Goal: Task Accomplishment & Management: Manage account settings

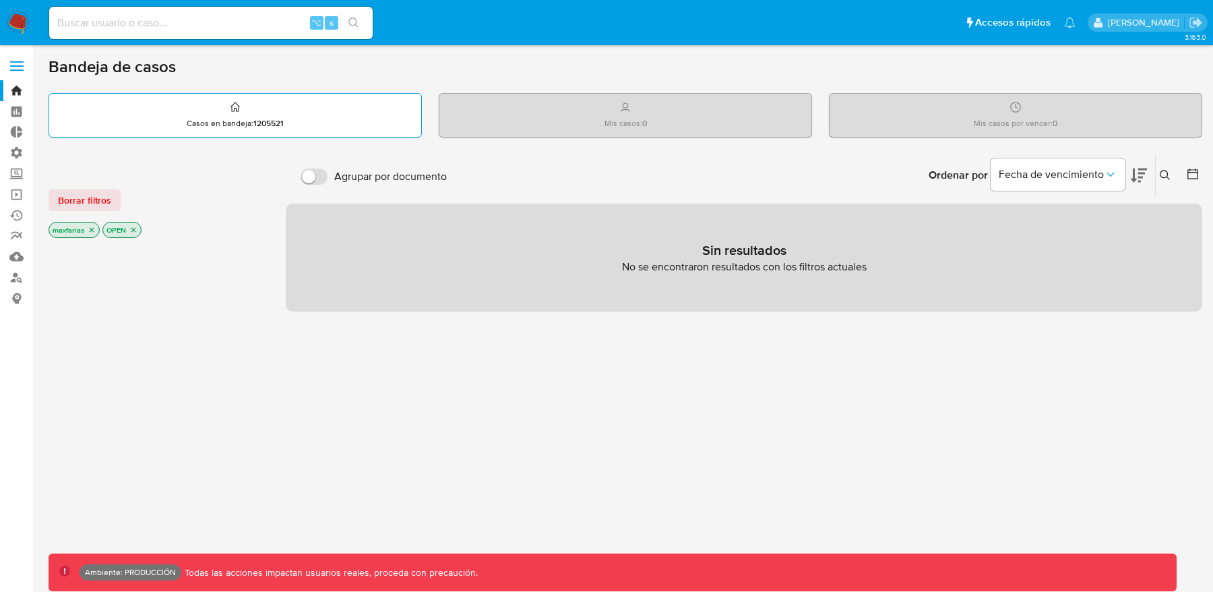
click at [246, 122] on p "Casos en bandeja : 1205521" at bounding box center [235, 123] width 97 height 11
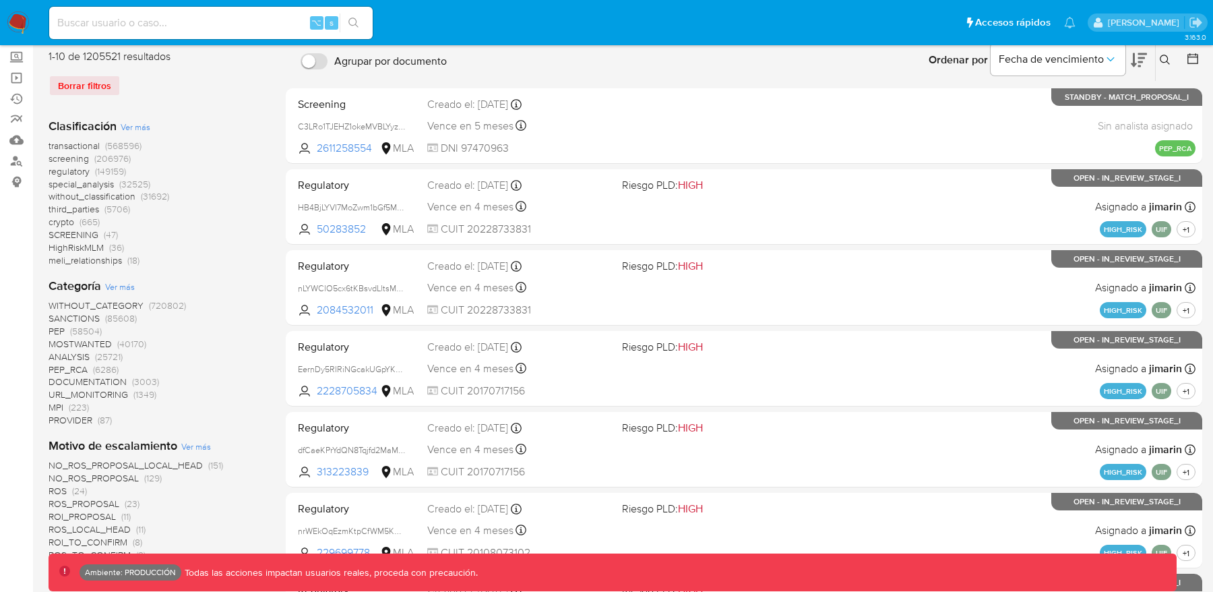
scroll to position [123, 0]
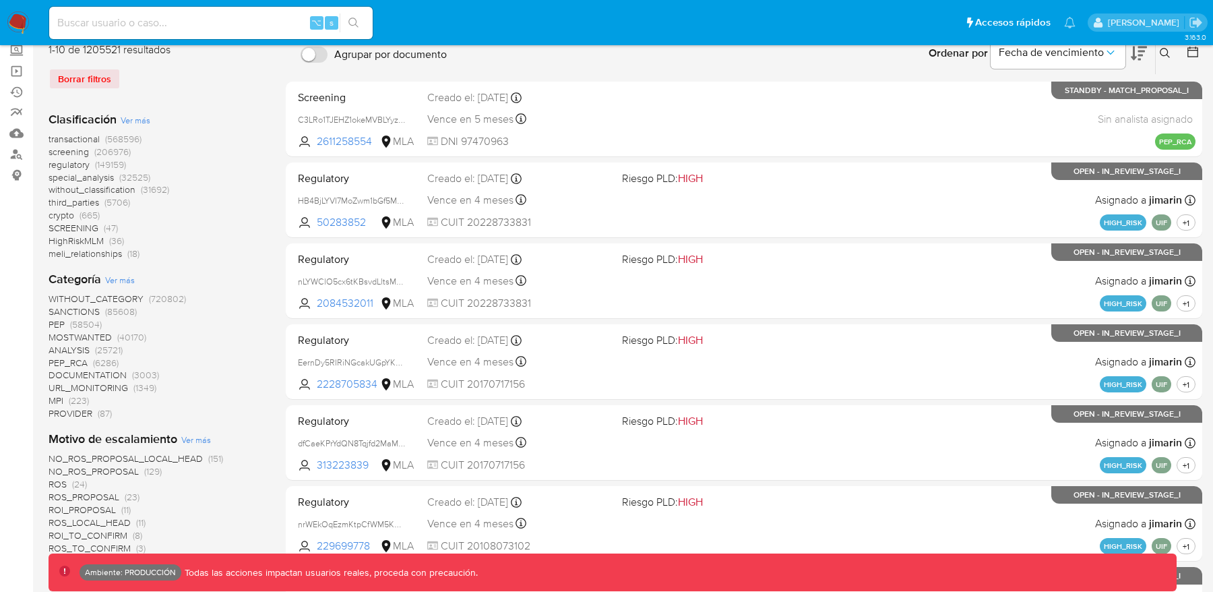
click at [62, 322] on span "PEP" at bounding box center [57, 323] width 16 height 13
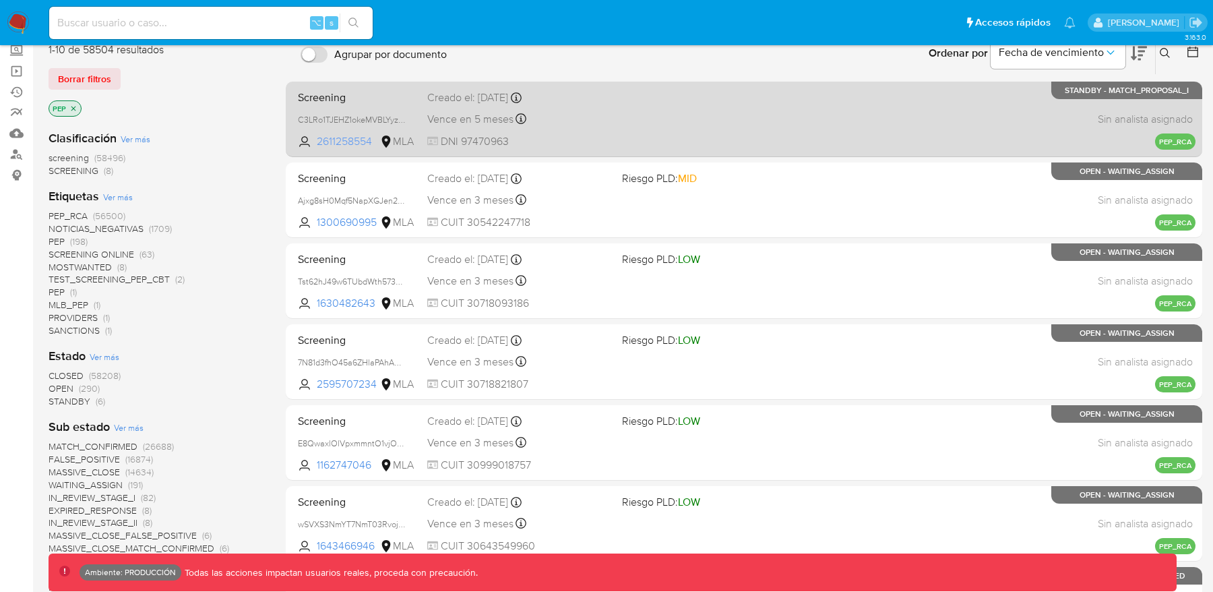
drag, startPoint x: 374, startPoint y: 141, endPoint x: 318, endPoint y: 141, distance: 55.9
click at [318, 141] on span "2611258554" at bounding box center [347, 141] width 61 height 15
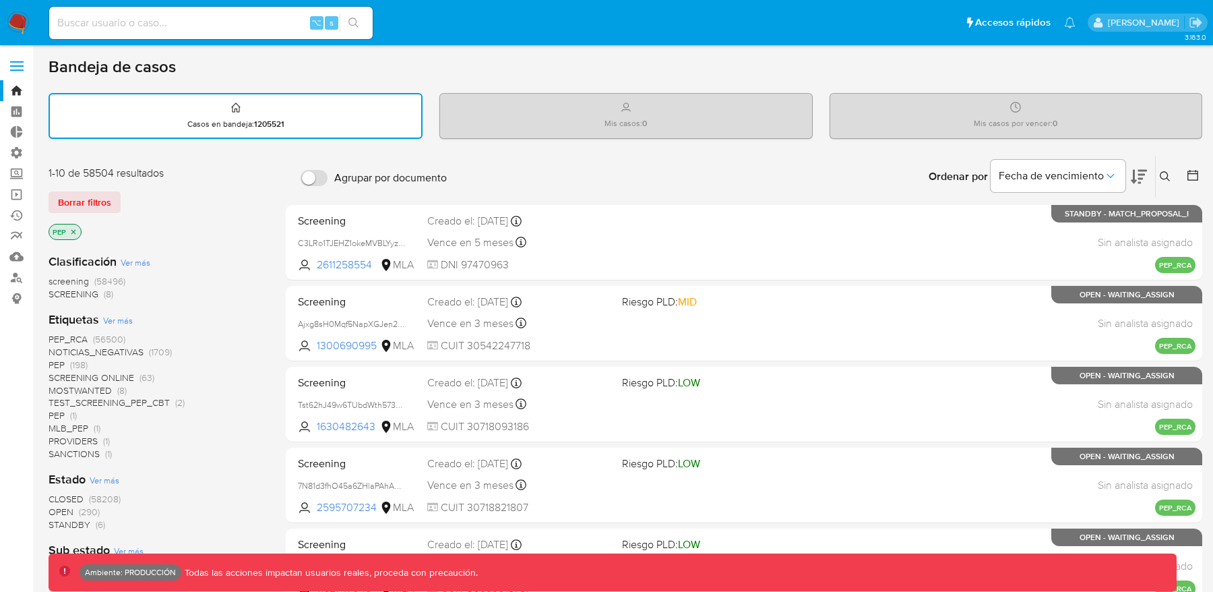
click at [66, 415] on span "PEP (1)" at bounding box center [63, 415] width 28 height 13
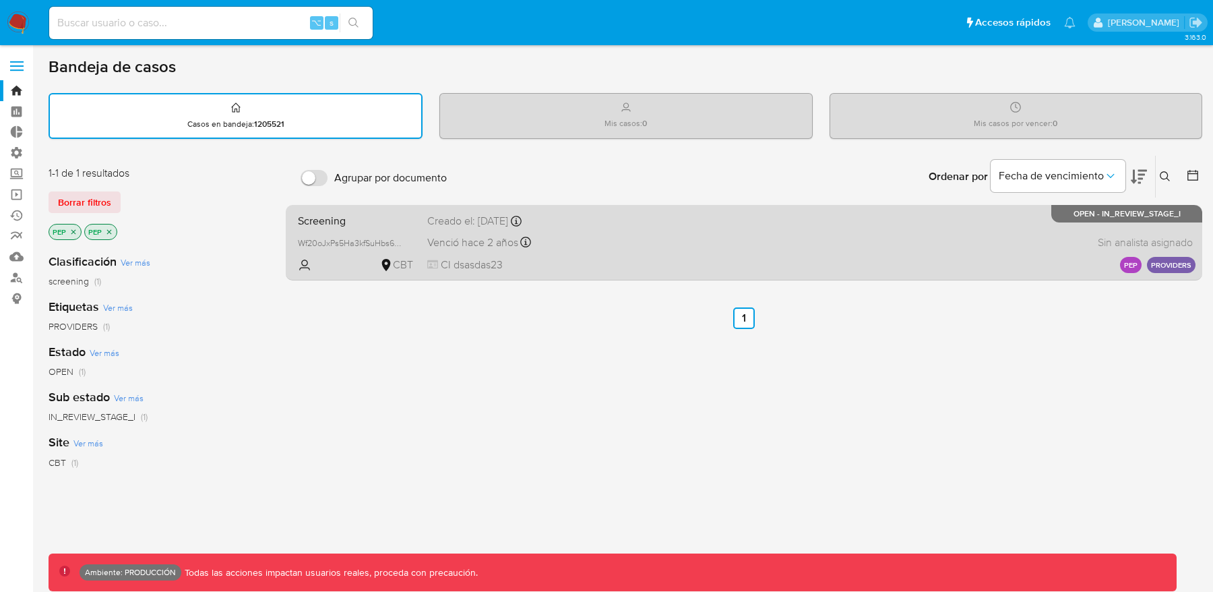
click at [481, 238] on span "Venció hace 2 años" at bounding box center [472, 242] width 91 height 15
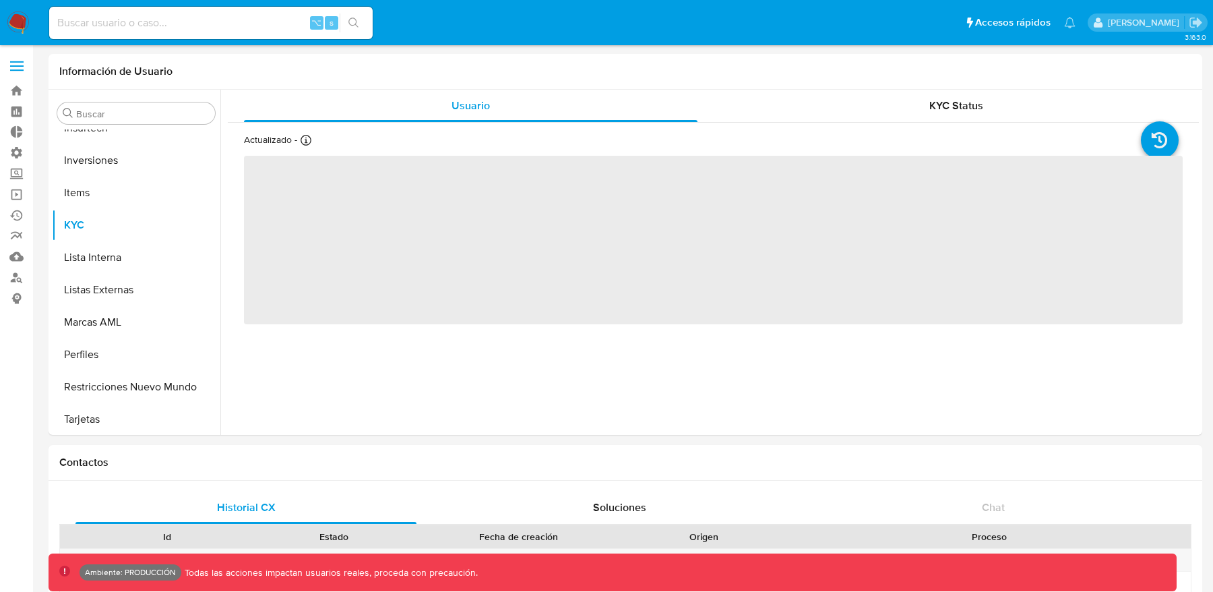
scroll to position [731, 0]
select select "10"
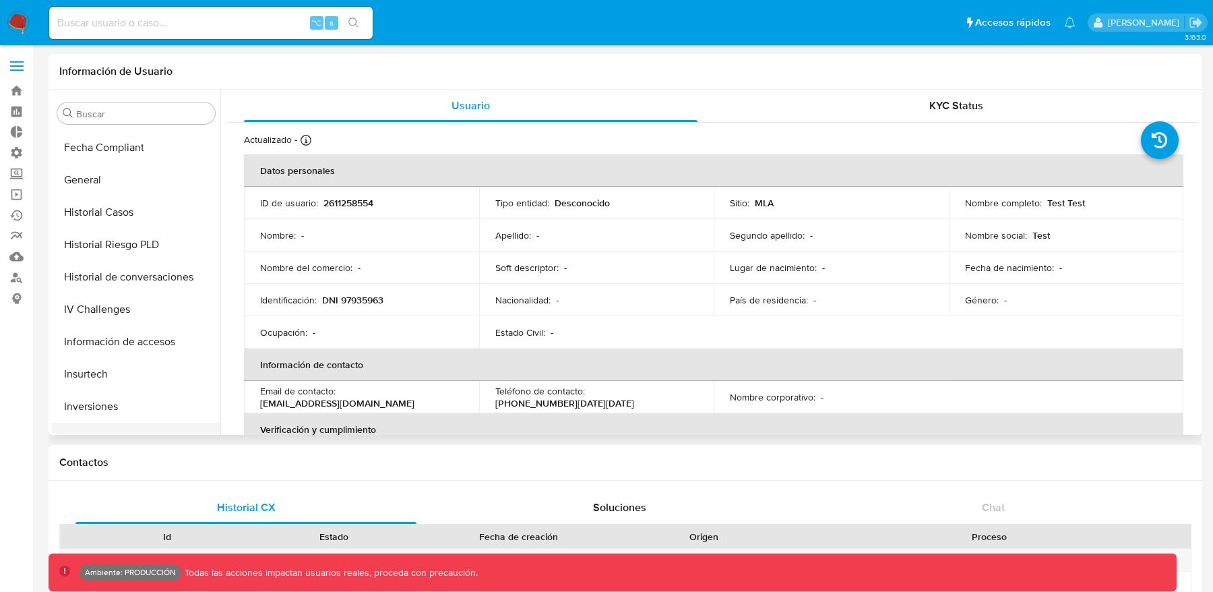
scroll to position [468, 0]
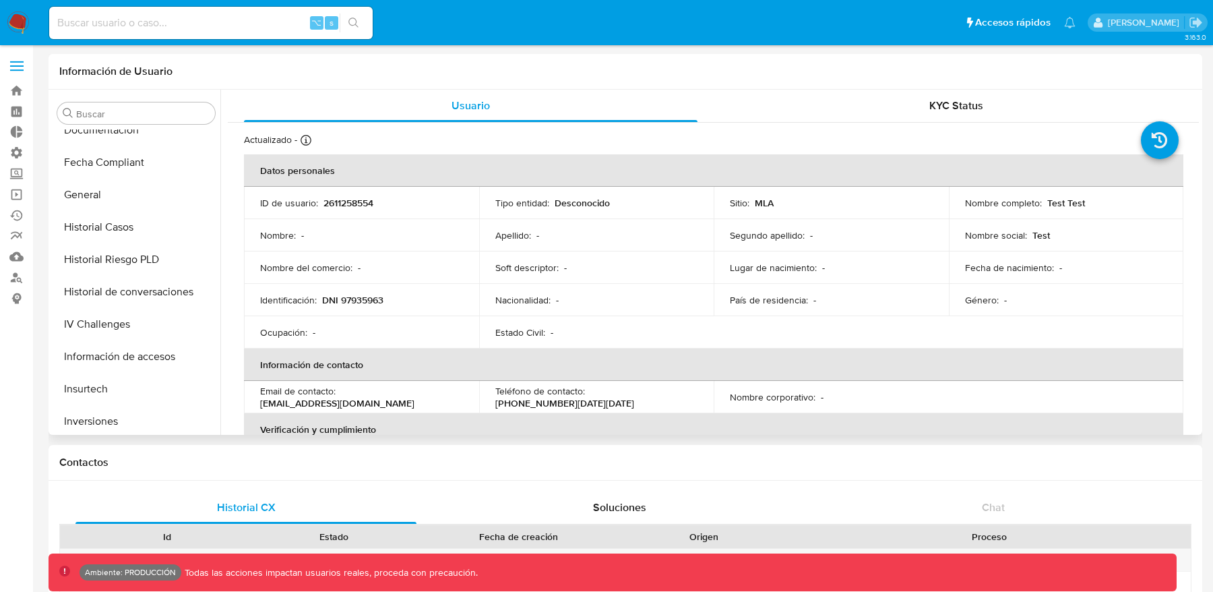
click at [96, 191] on button "General" at bounding box center [136, 195] width 169 height 32
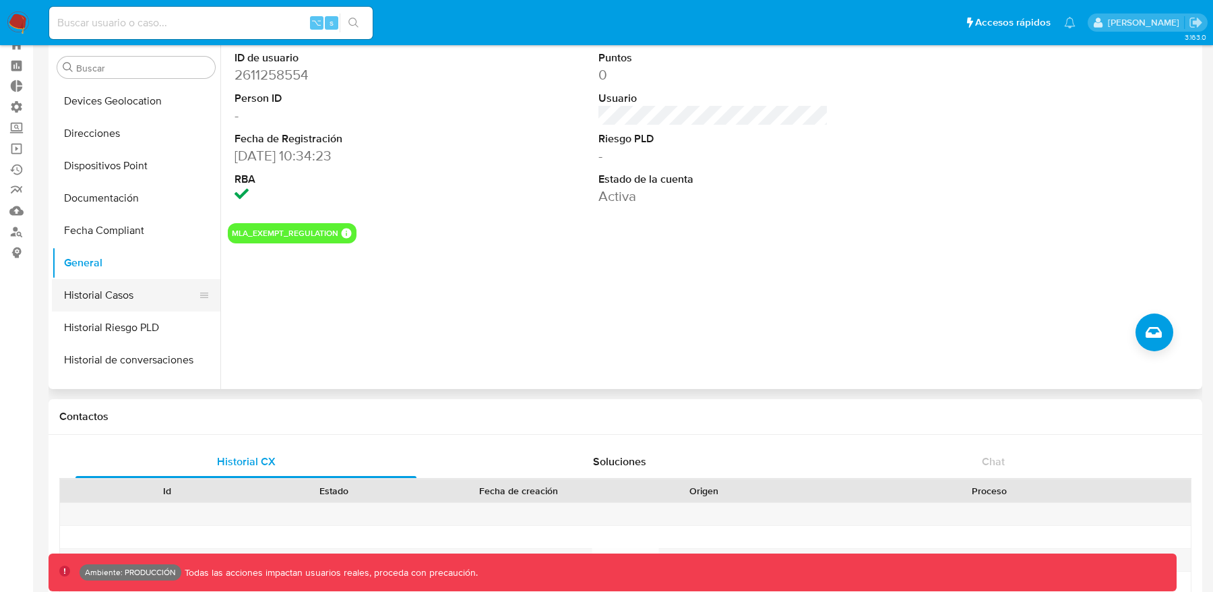
scroll to position [348, 0]
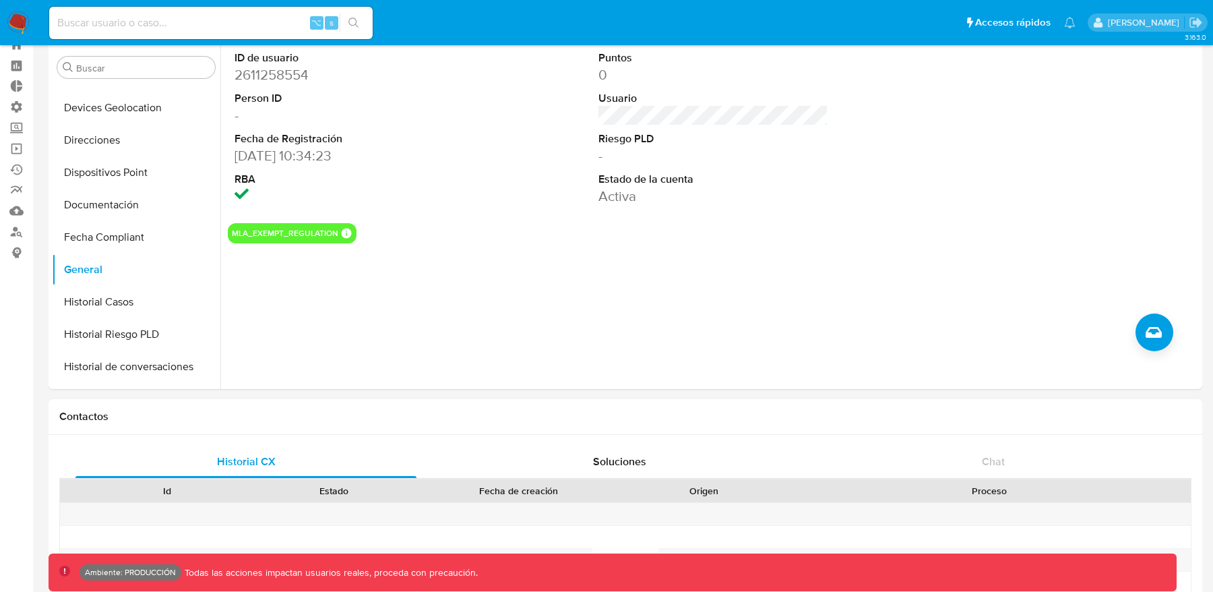
click at [21, 22] on img at bounding box center [18, 22] width 23 height 23
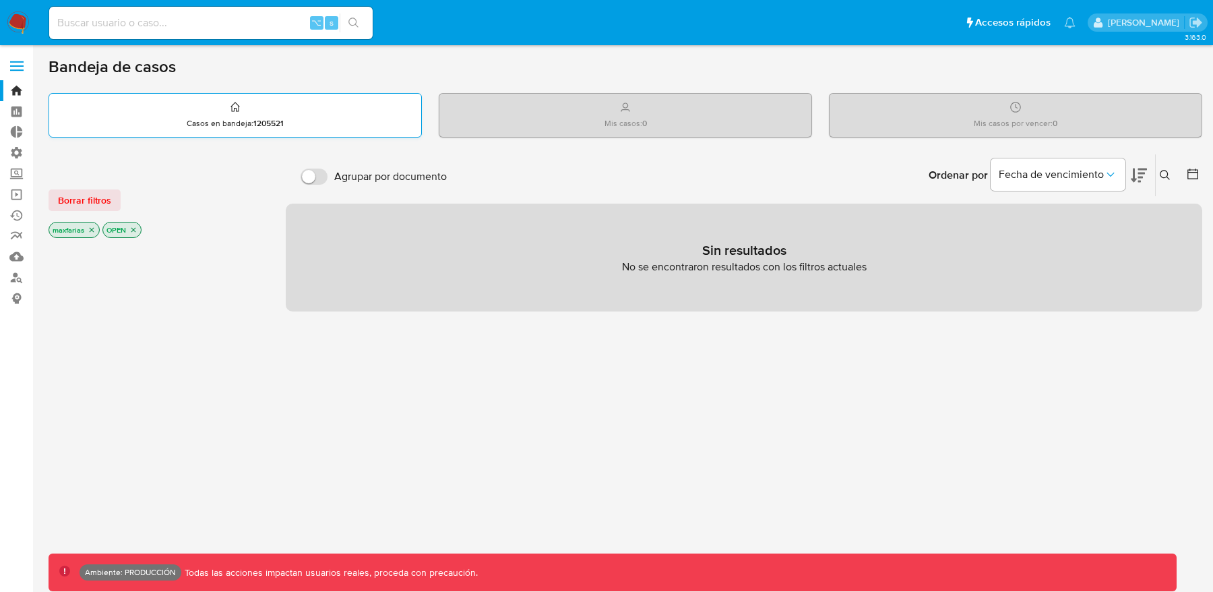
click at [241, 116] on div "Casos en bandeja : 1205521" at bounding box center [235, 115] width 372 height 43
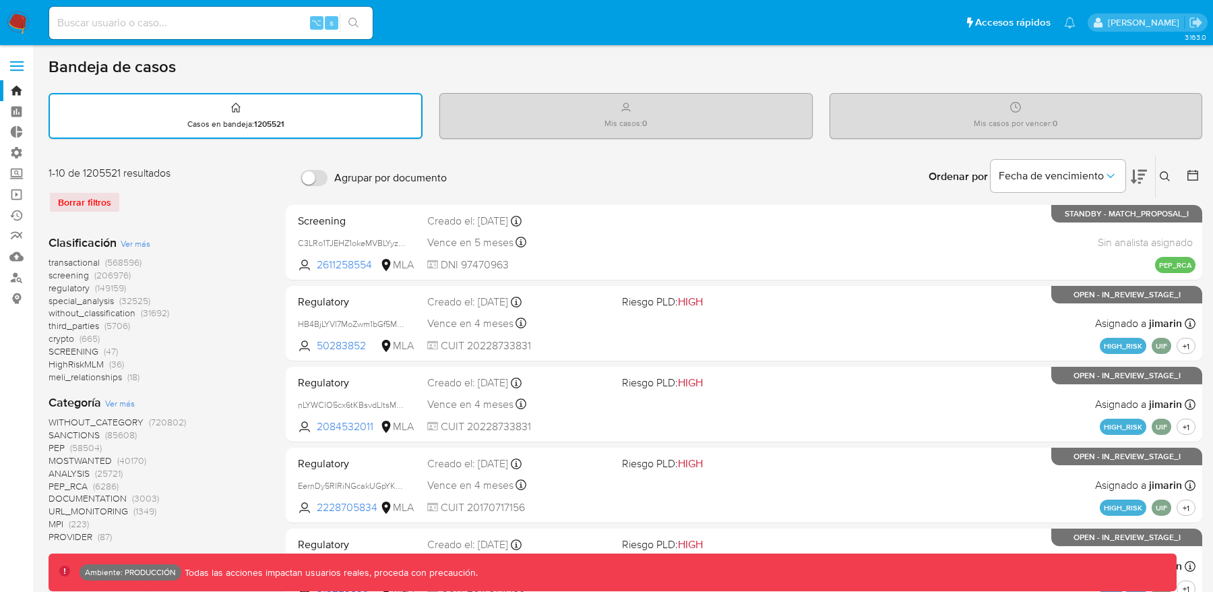
click at [75, 448] on span "(58504)" at bounding box center [86, 447] width 32 height 13
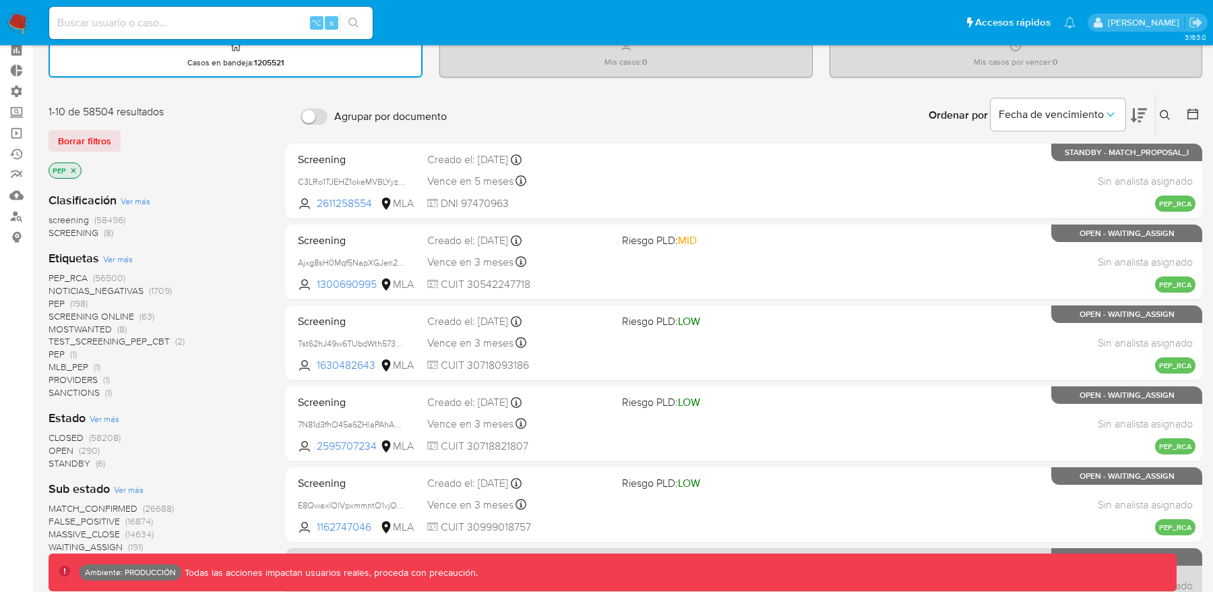
scroll to position [68, 0]
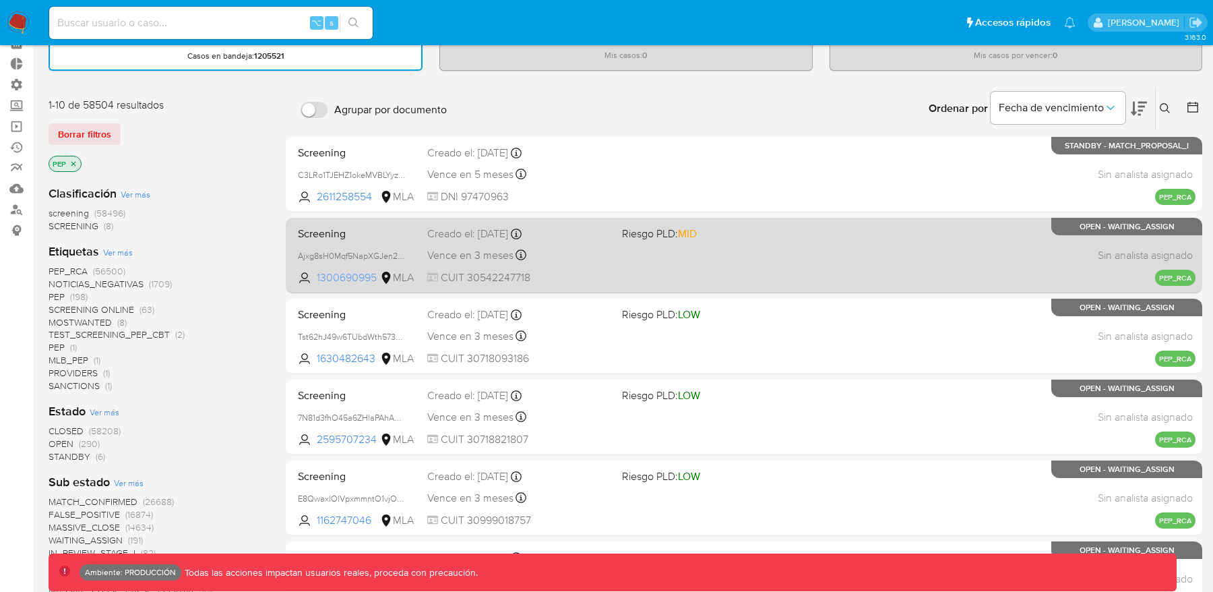
click at [347, 277] on span "1300690995" at bounding box center [347, 277] width 61 height 15
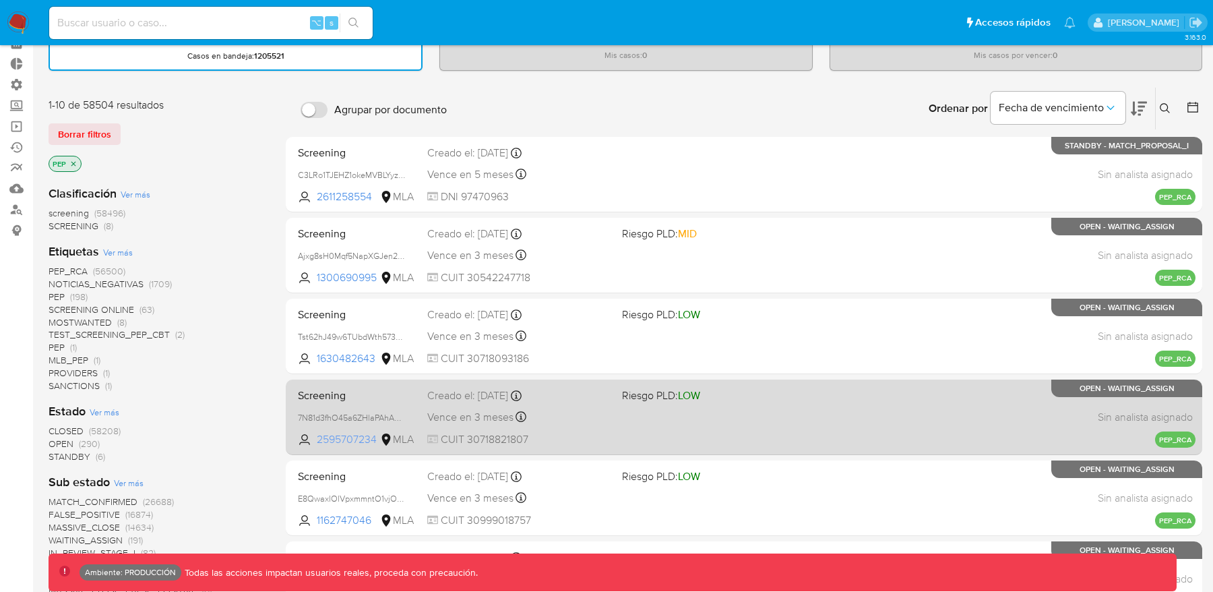
click at [342, 441] on span "2595707234" at bounding box center [347, 439] width 61 height 15
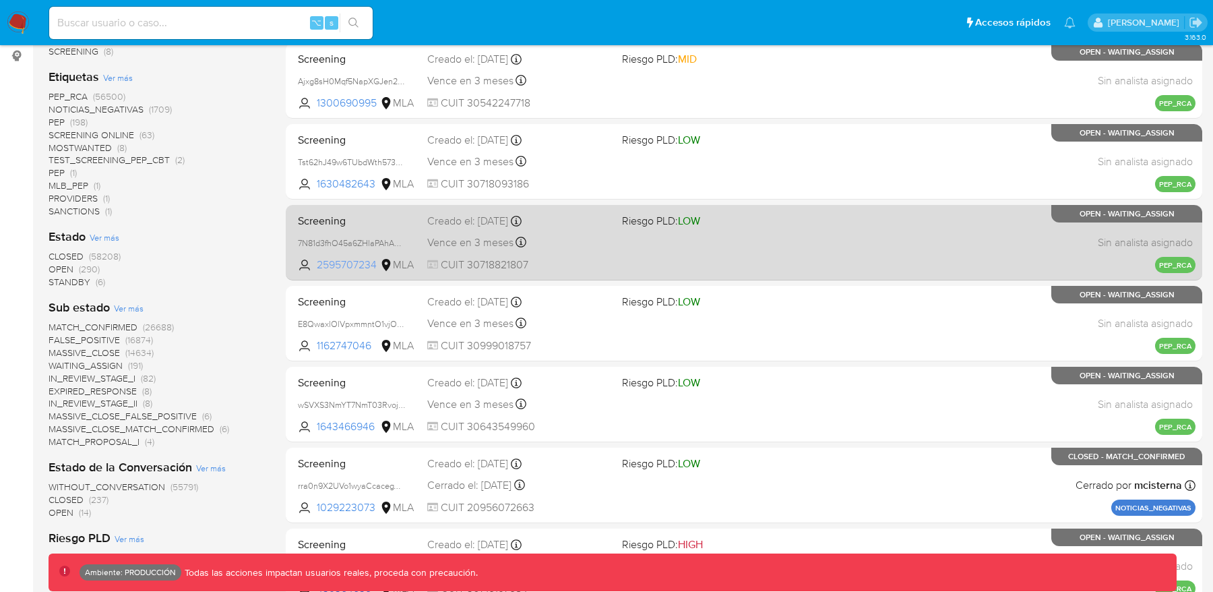
scroll to position [243, 0]
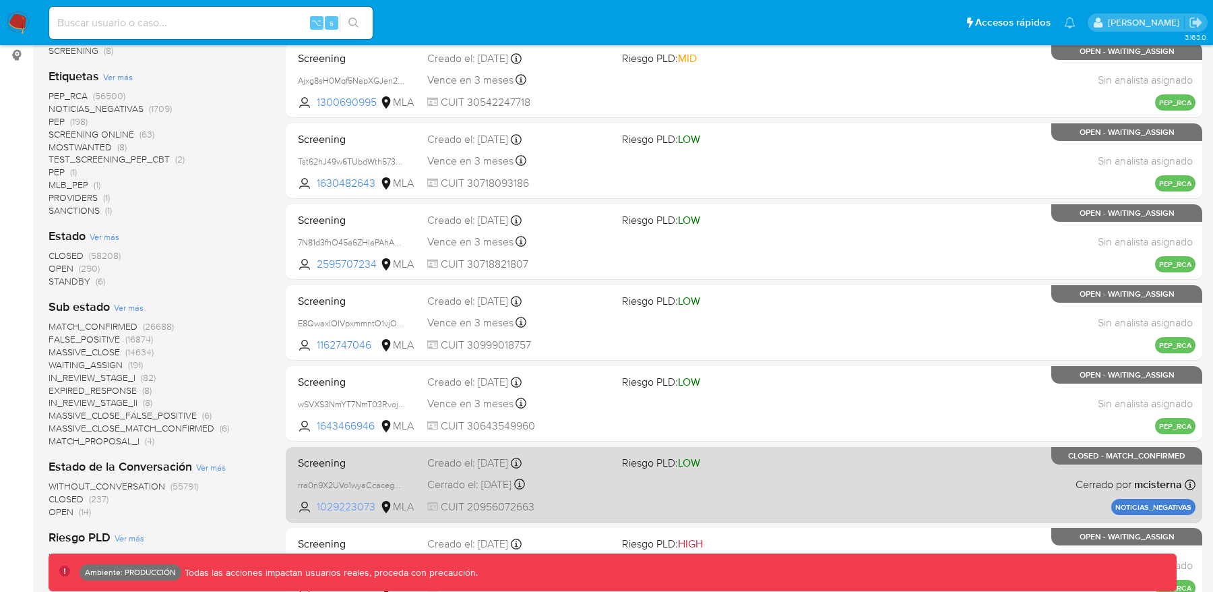
click at [338, 510] on span "1029223073" at bounding box center [347, 506] width 61 height 15
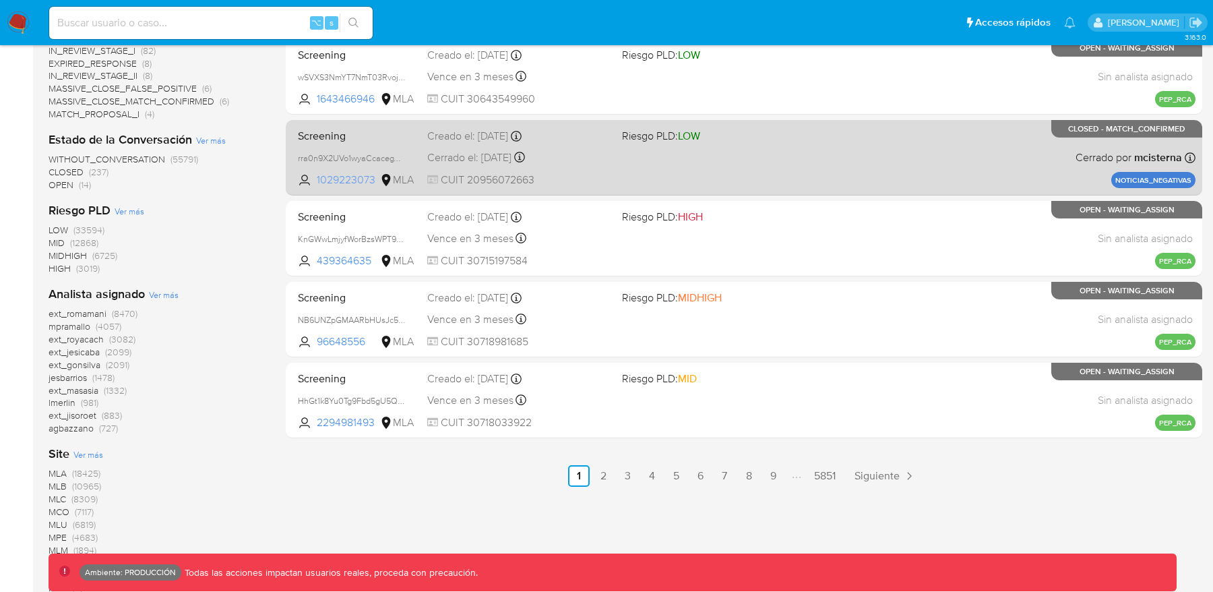
scroll to position [573, 0]
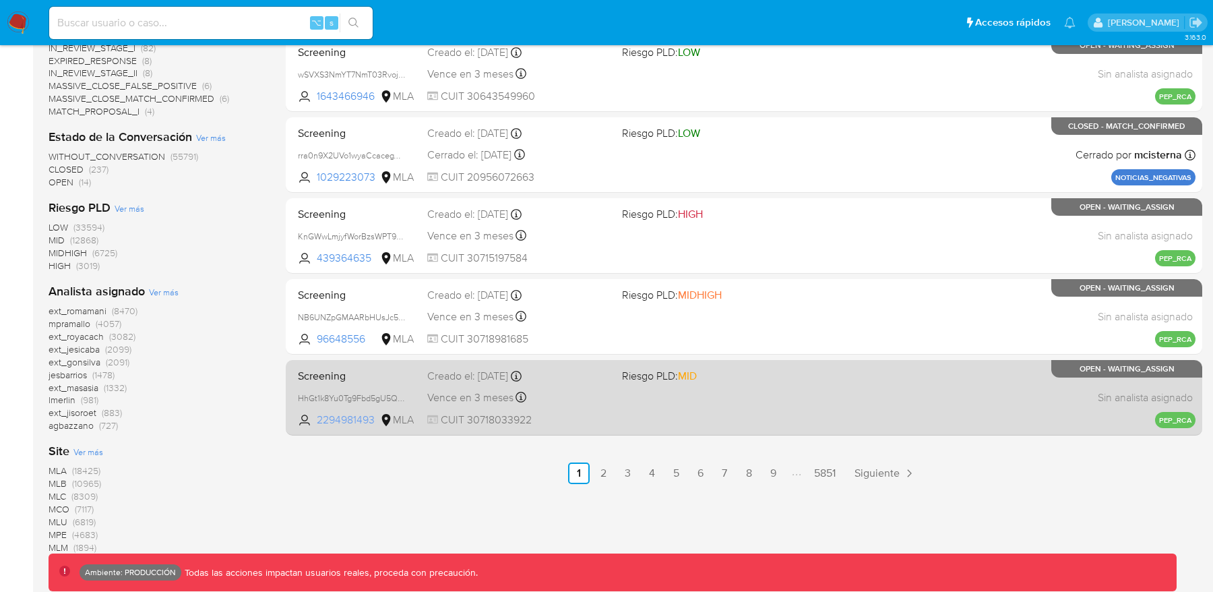
click at [338, 422] on span "2294981493" at bounding box center [347, 420] width 61 height 15
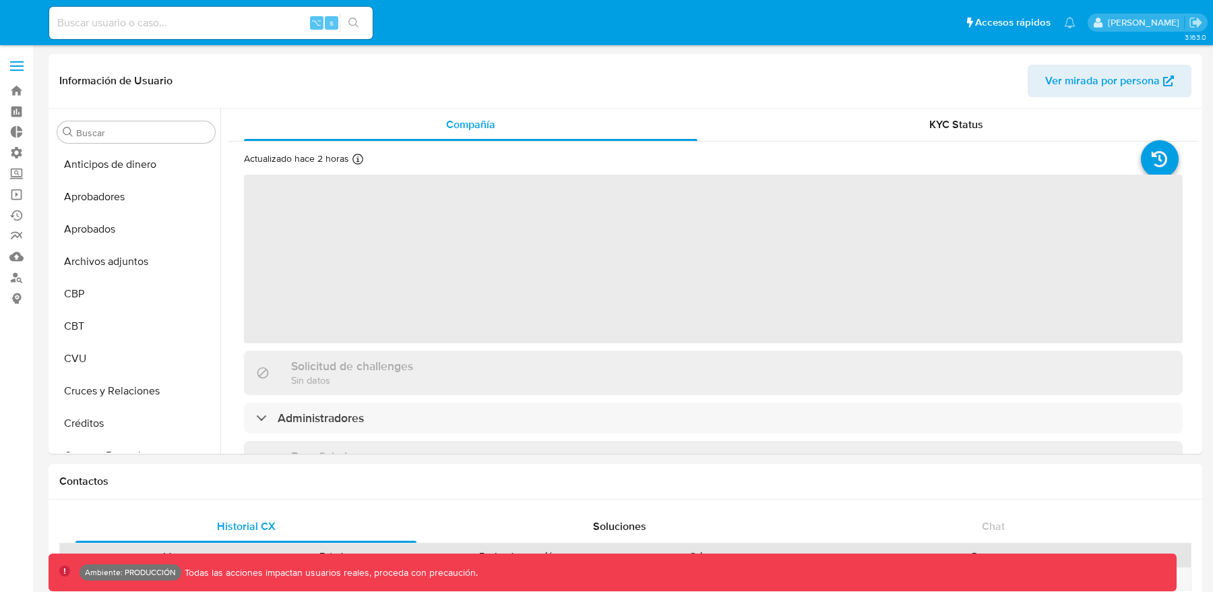
select select "10"
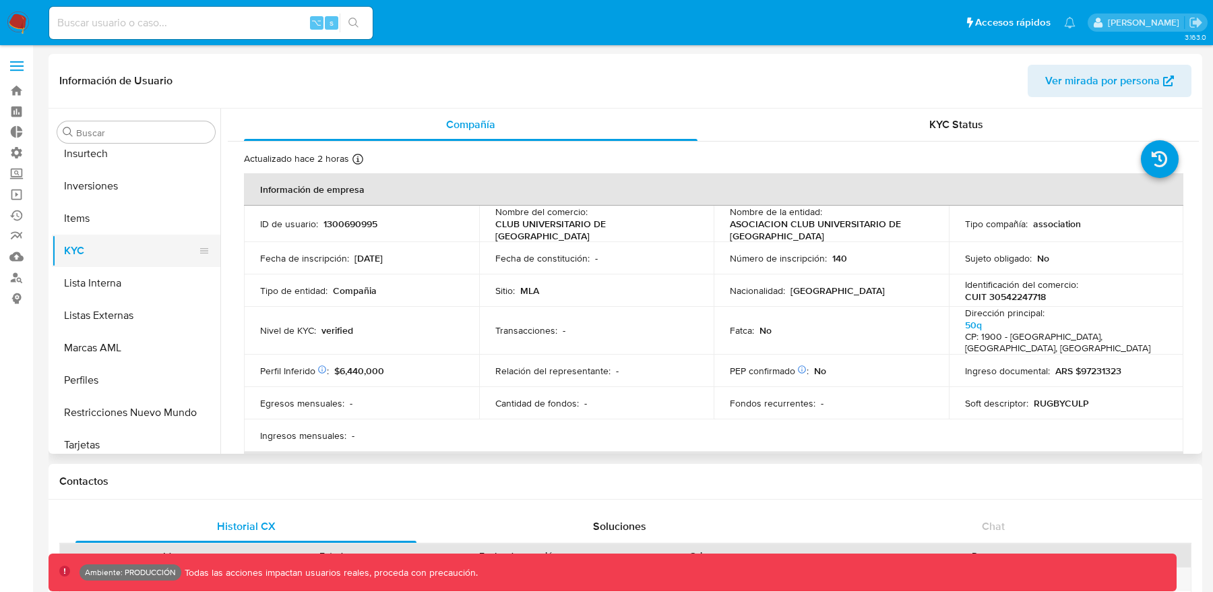
scroll to position [731, 0]
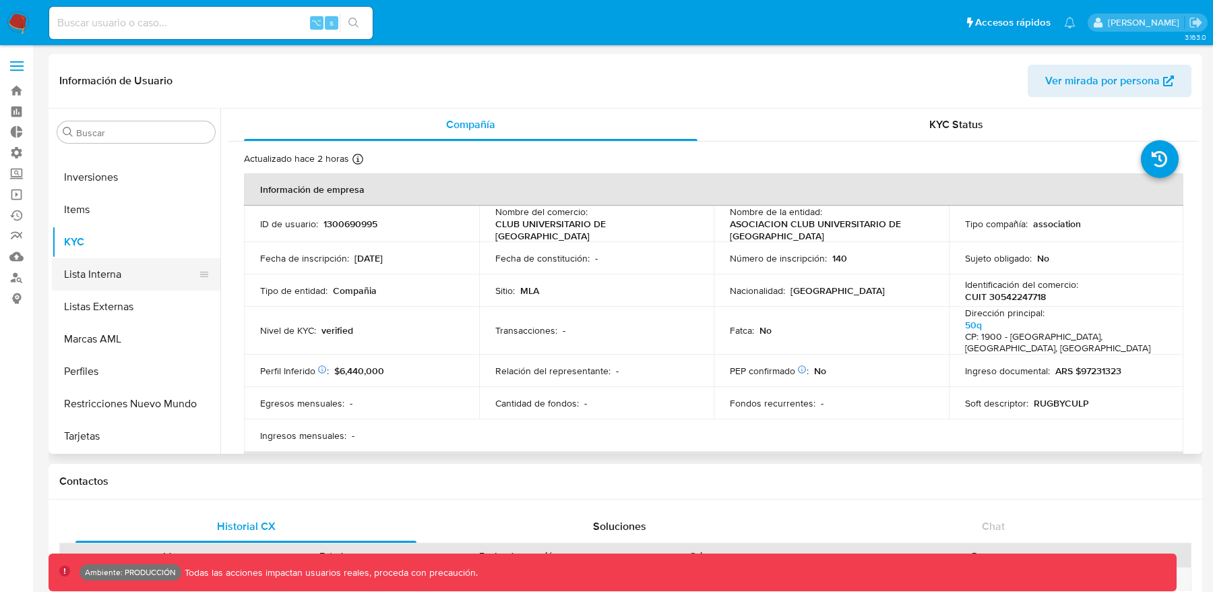
click at [111, 269] on button "Lista Interna" at bounding box center [131, 274] width 158 height 32
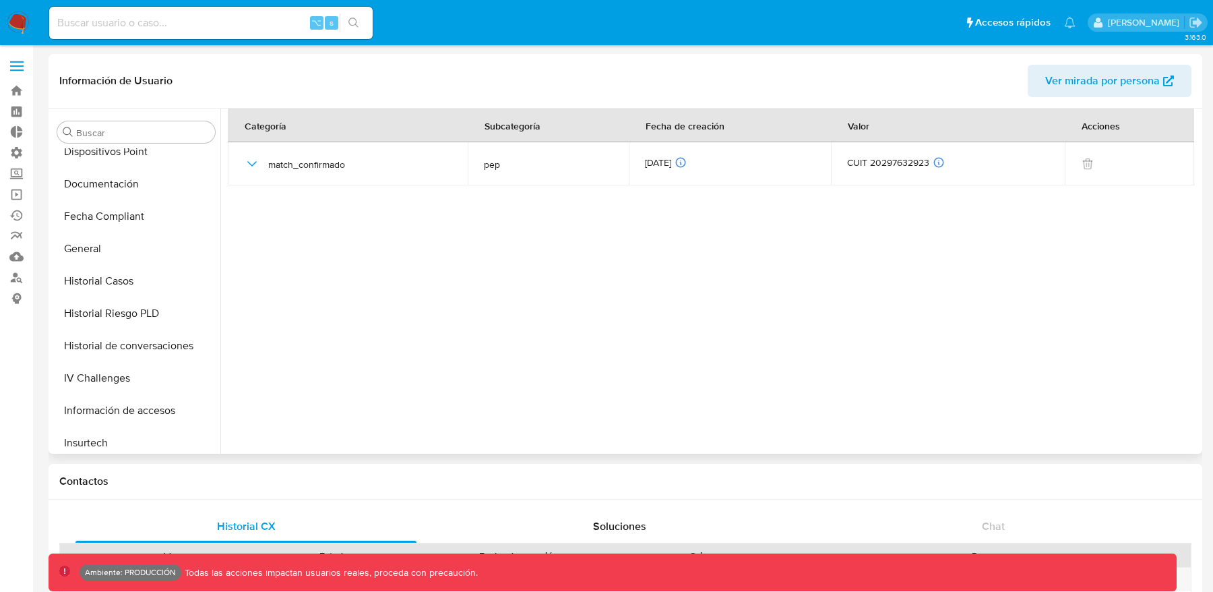
scroll to position [432, 0]
click at [110, 253] on button "General" at bounding box center [131, 250] width 158 height 32
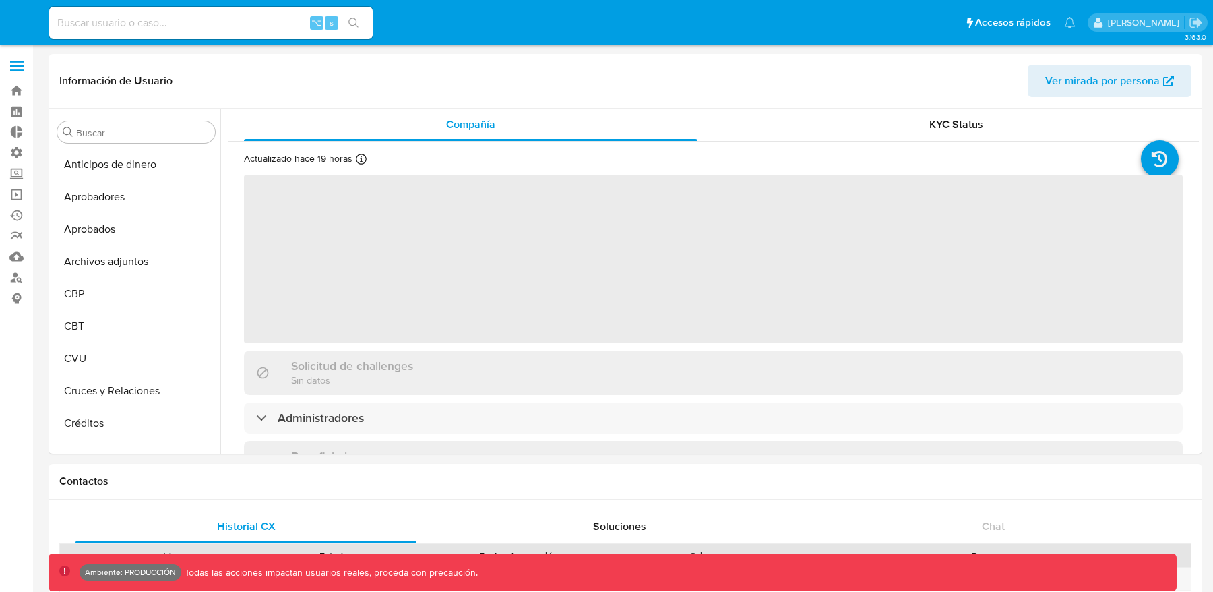
select select "10"
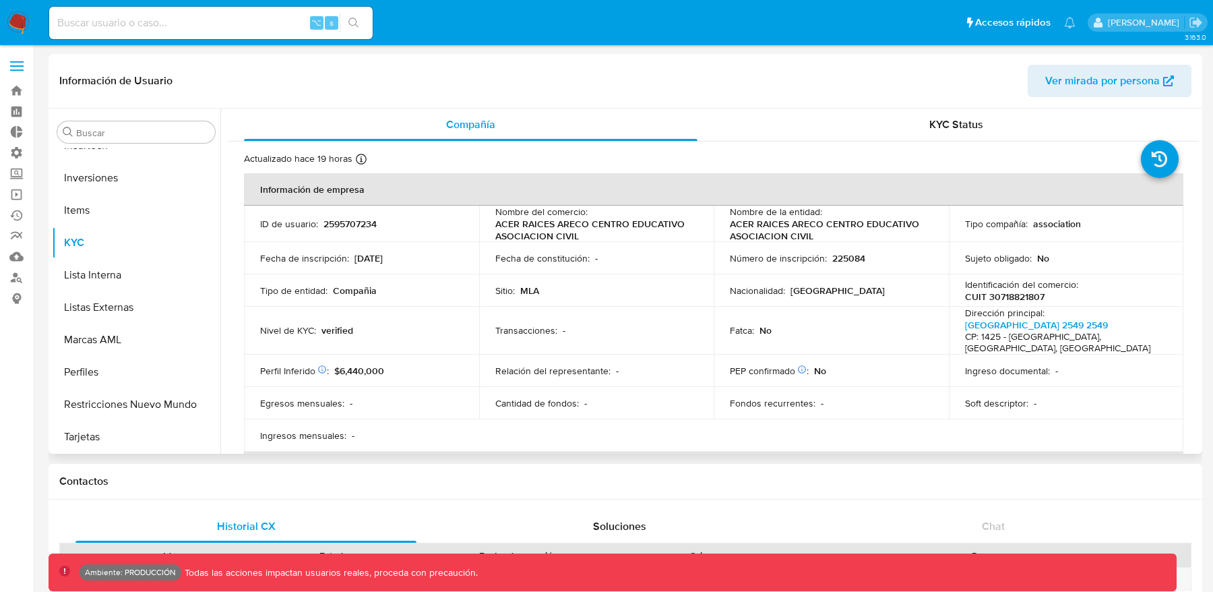
scroll to position [731, 0]
click at [111, 272] on button "Lista Interna" at bounding box center [131, 274] width 158 height 32
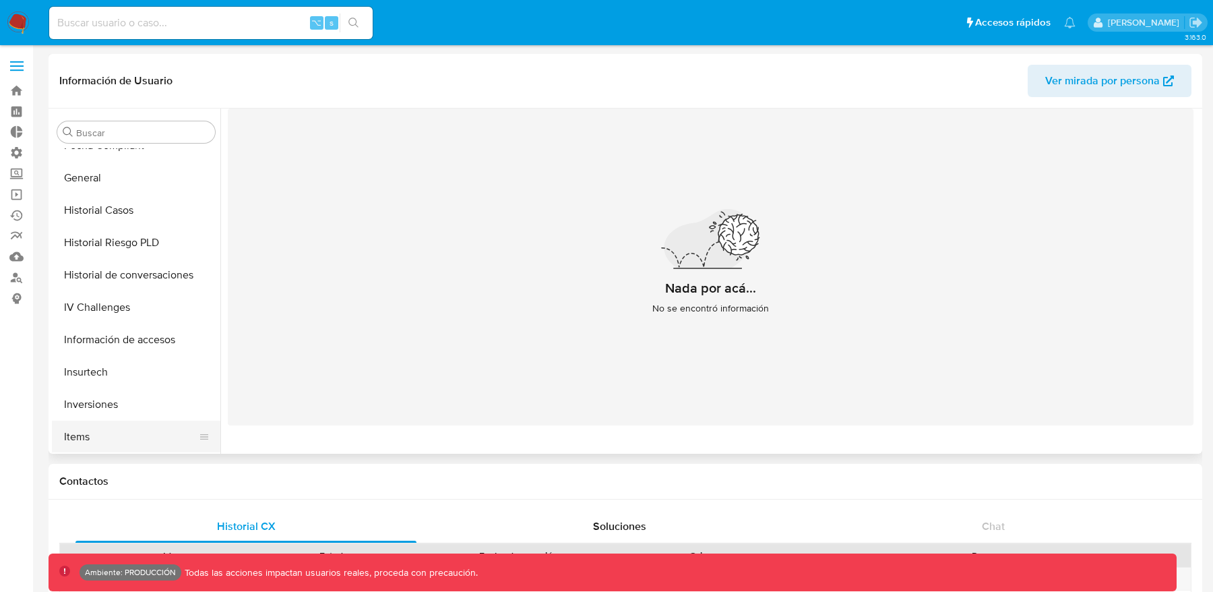
scroll to position [483, 0]
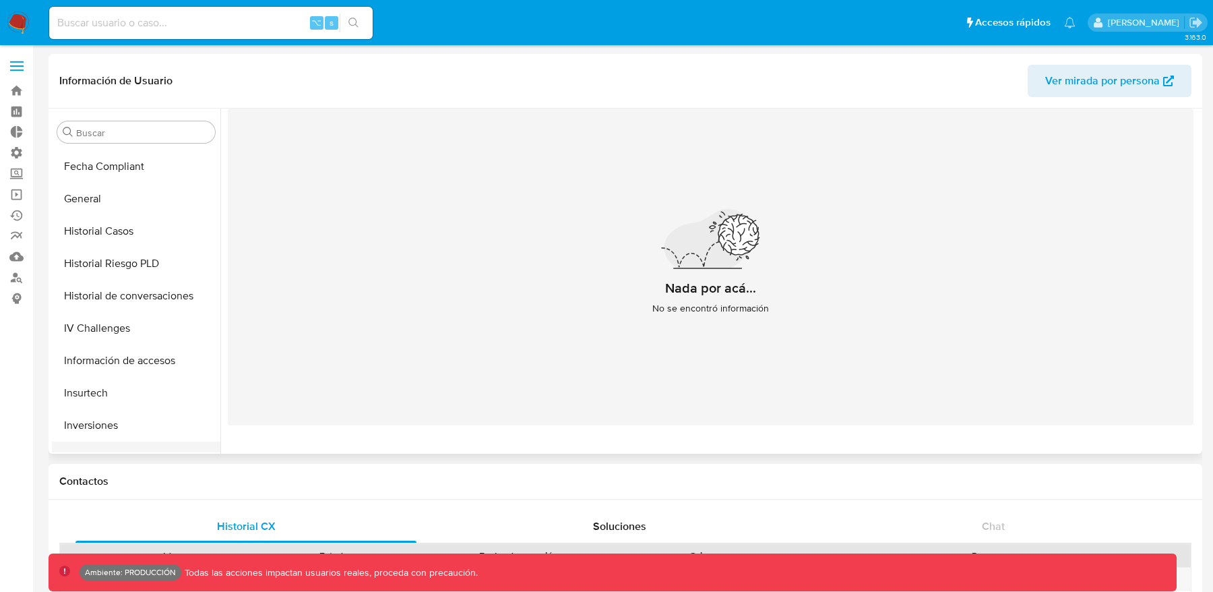
click at [114, 214] on button "General" at bounding box center [136, 199] width 169 height 32
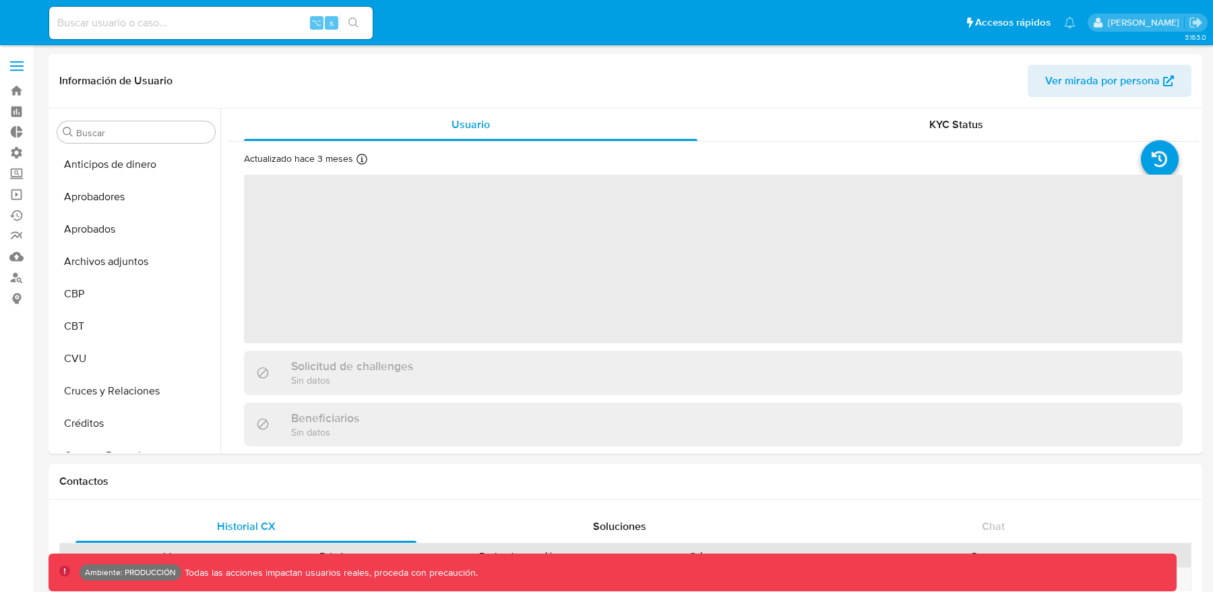
select select "10"
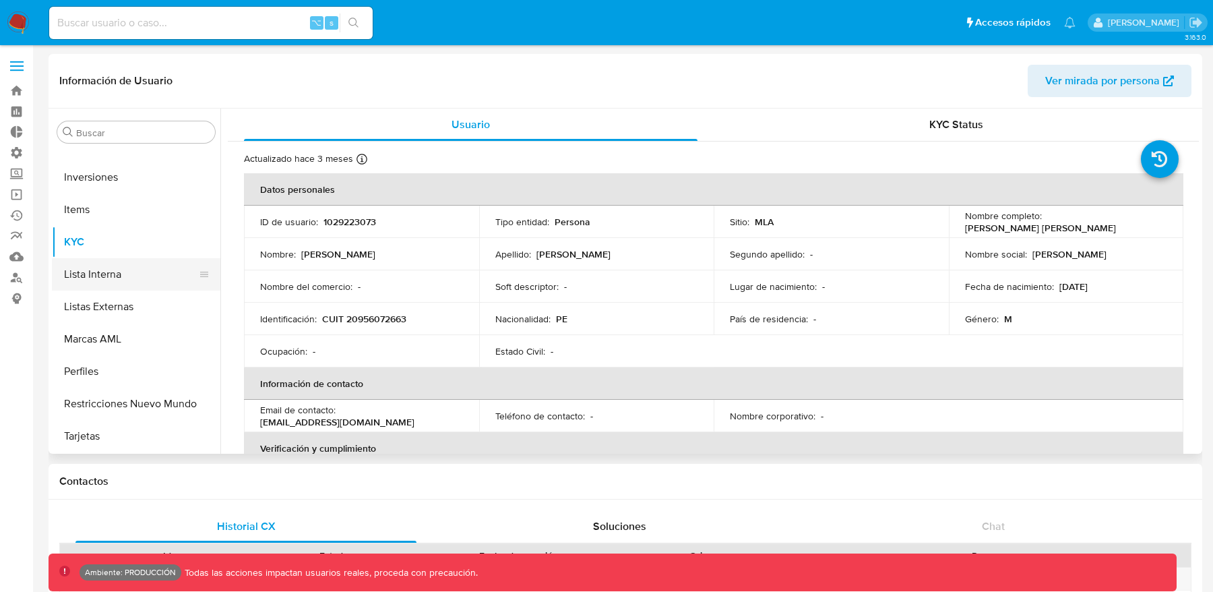
scroll to position [9, 0]
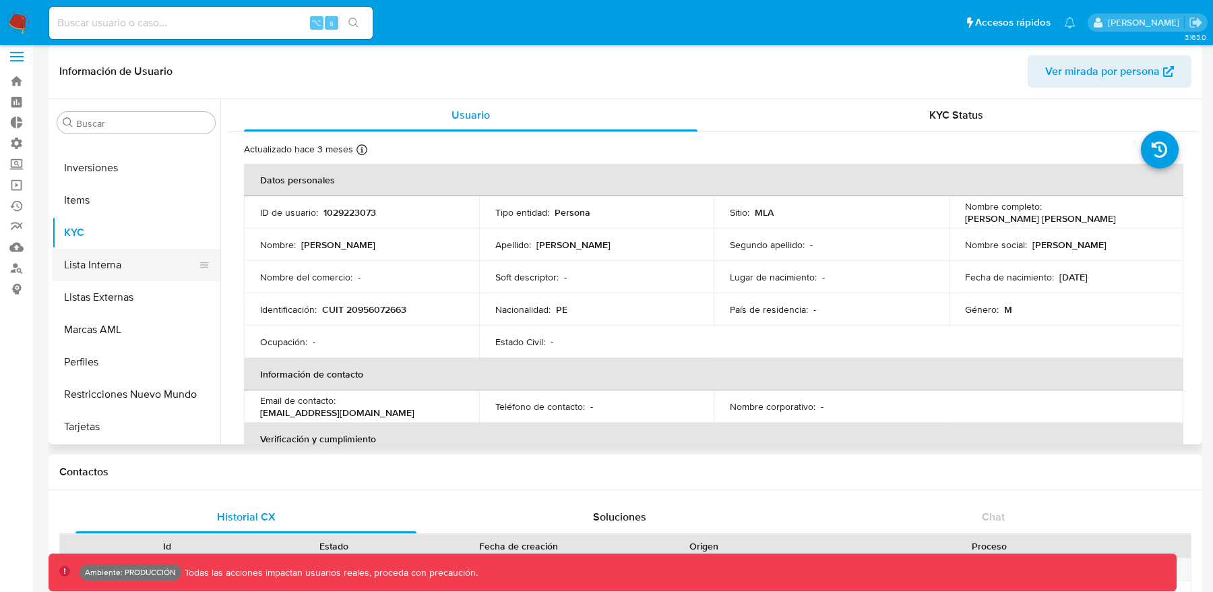
click at [105, 265] on button "Lista Interna" at bounding box center [131, 265] width 158 height 32
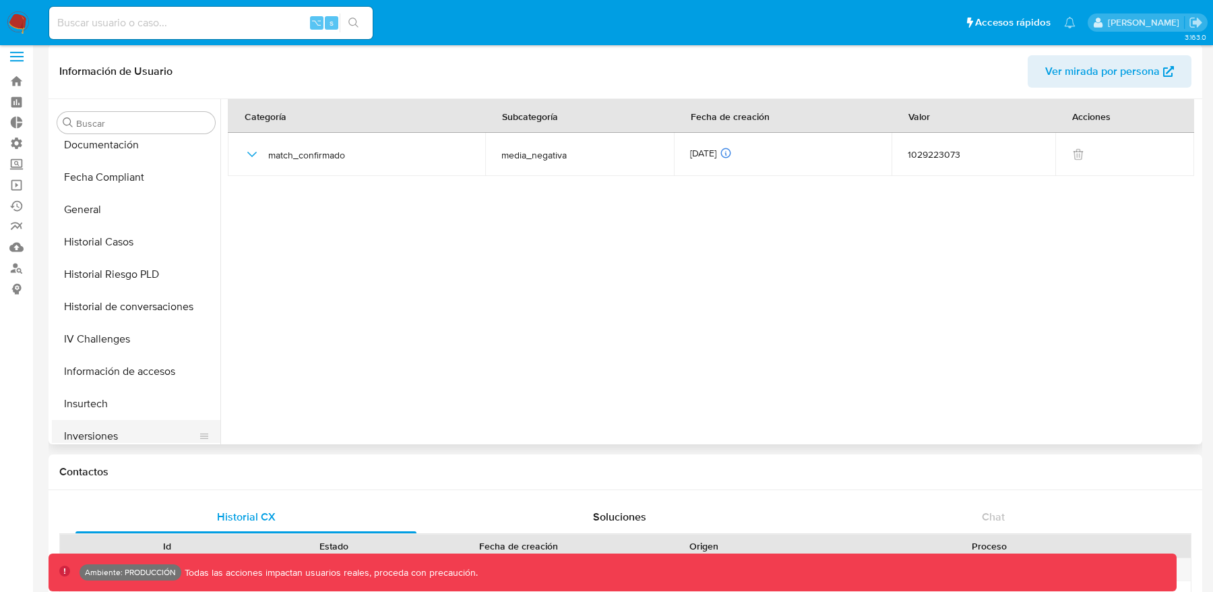
scroll to position [448, 0]
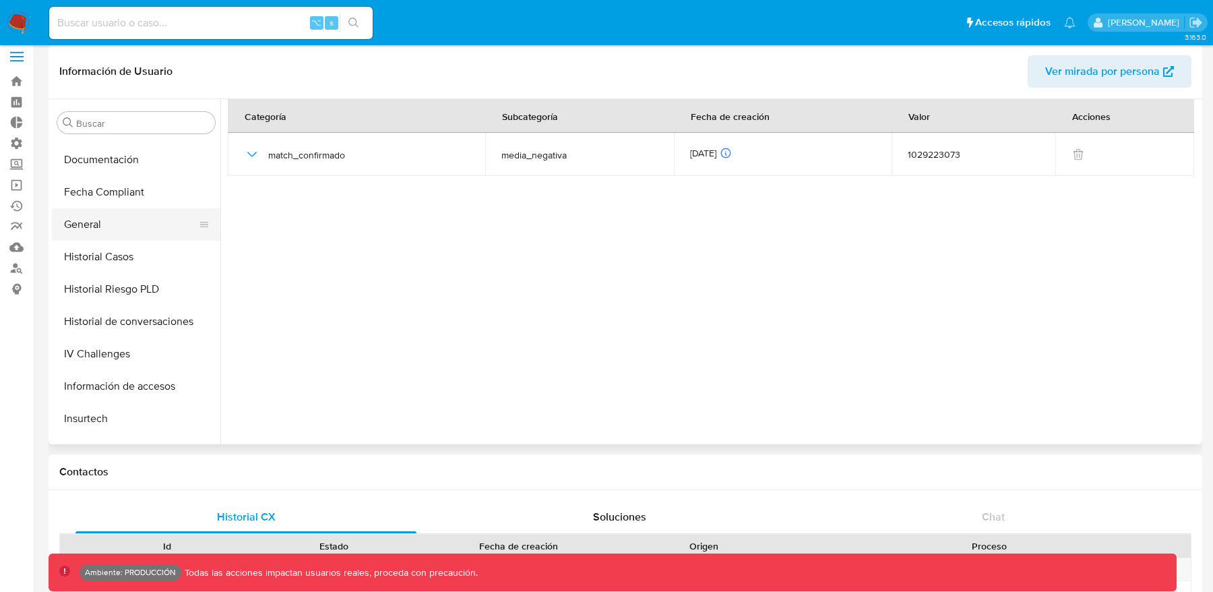
click at [105, 226] on button "General" at bounding box center [131, 224] width 158 height 32
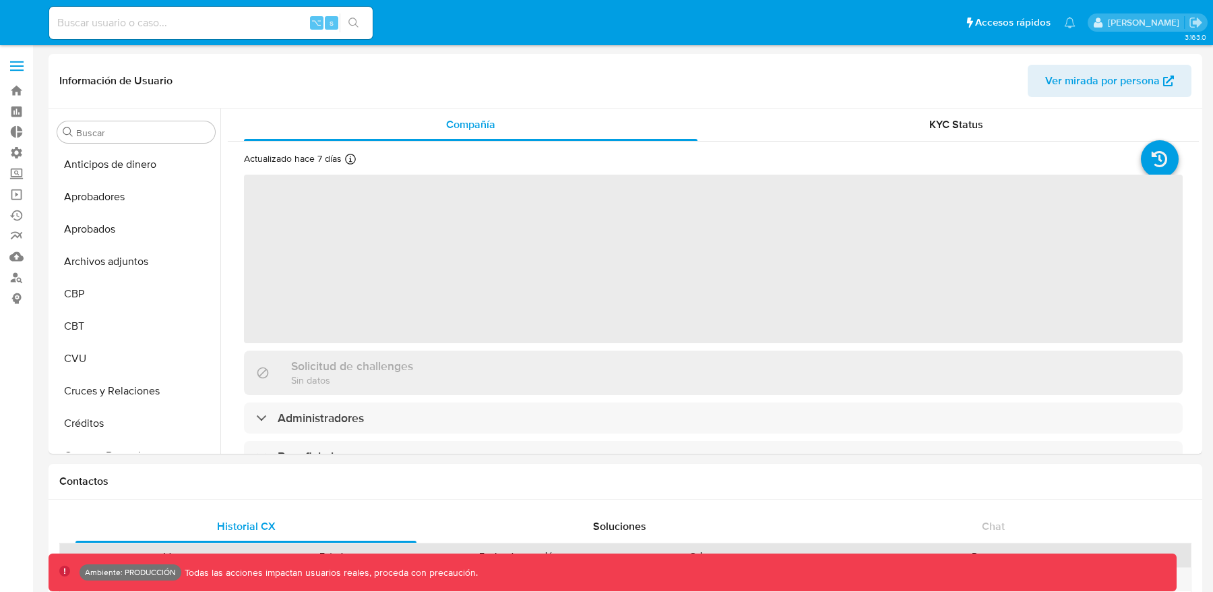
select select "10"
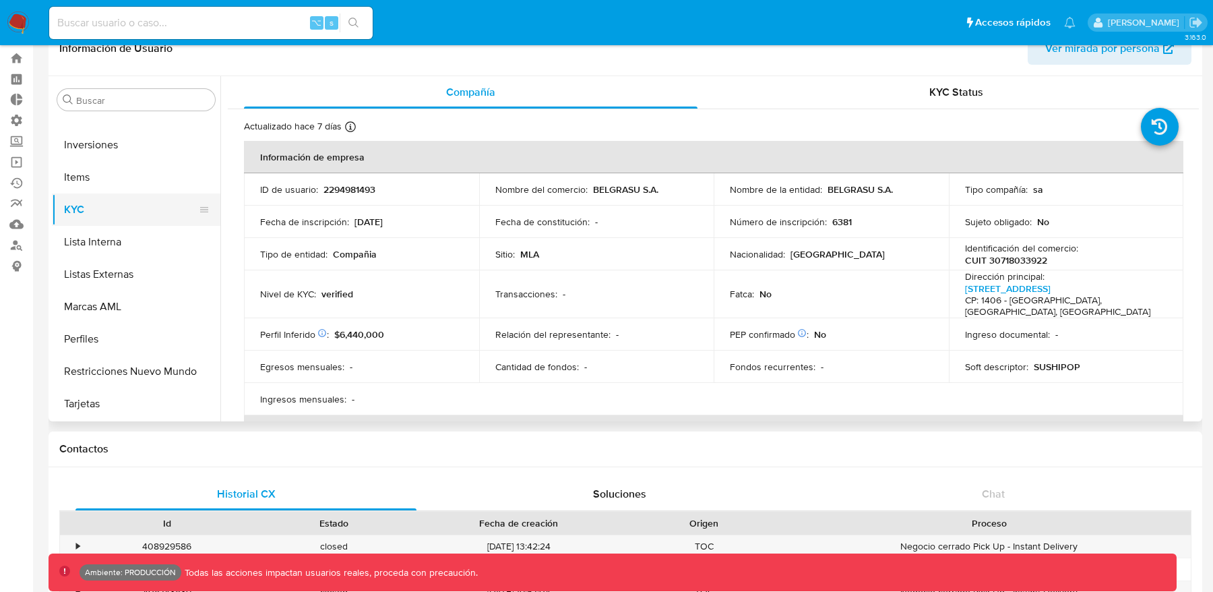
scroll to position [30, 0]
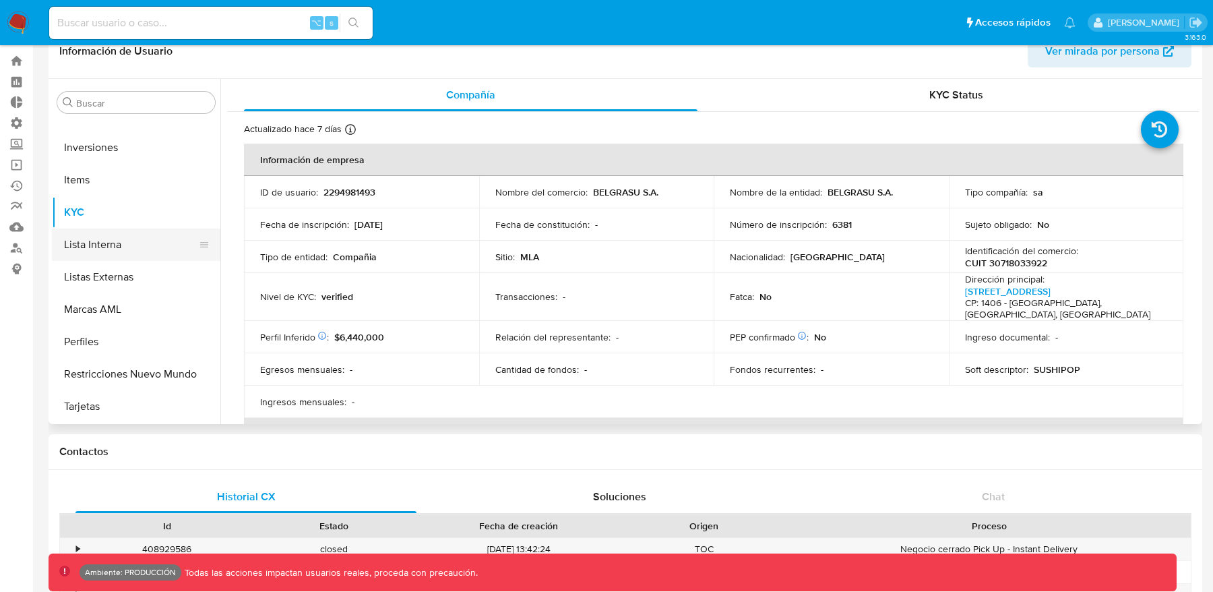
click at [114, 248] on button "Lista Interna" at bounding box center [131, 245] width 158 height 32
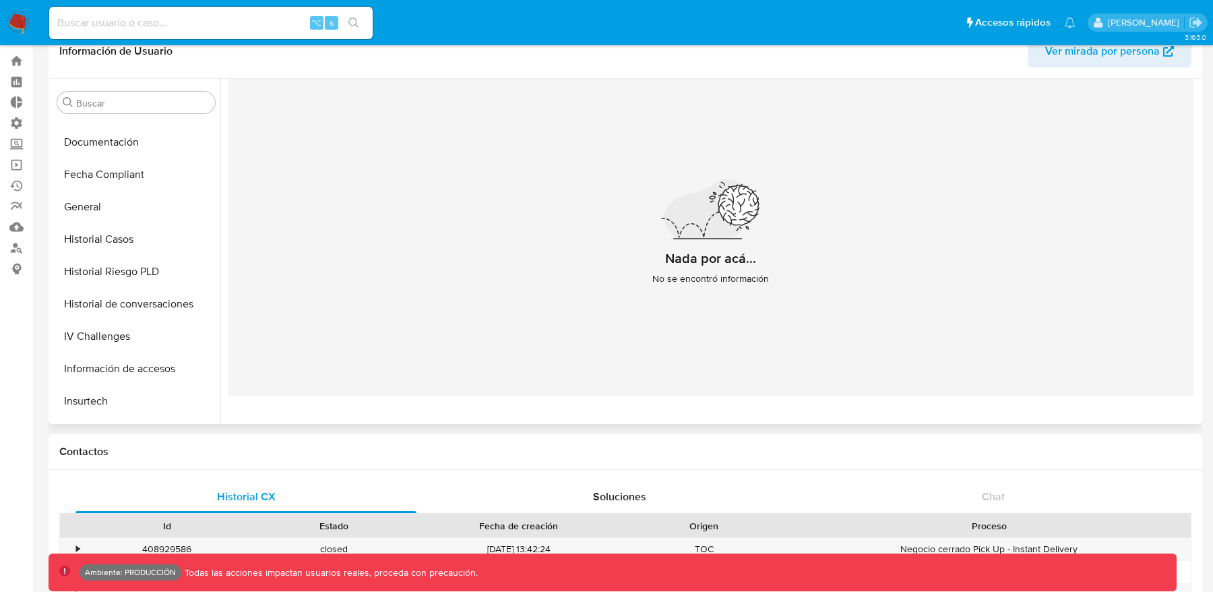
scroll to position [422, 0]
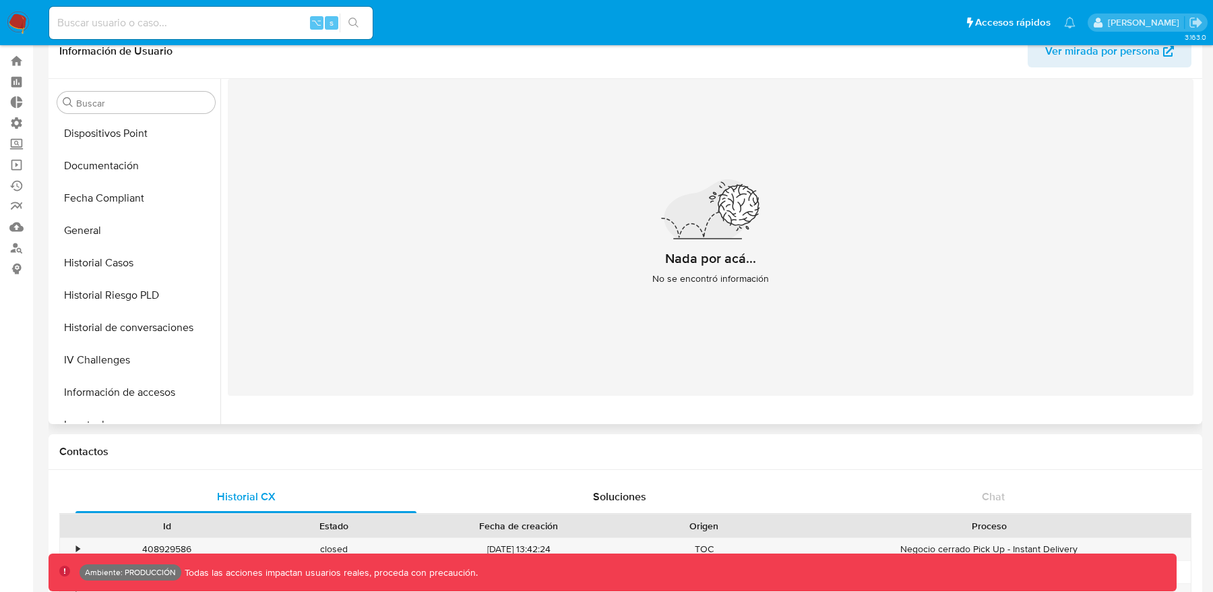
click at [114, 226] on button "General" at bounding box center [136, 230] width 169 height 32
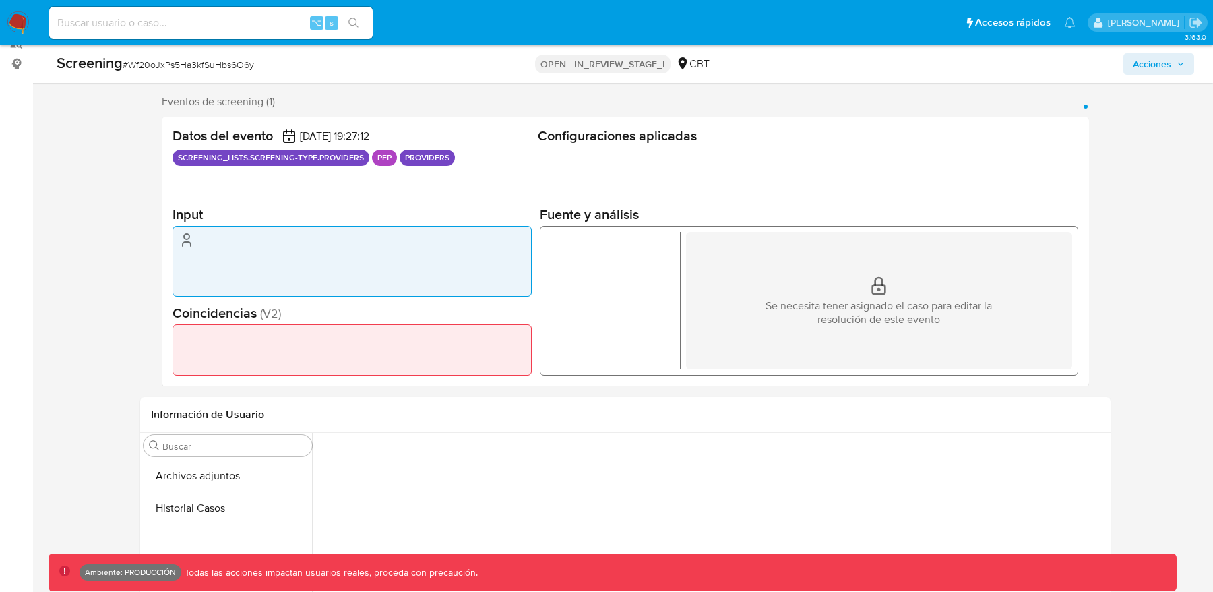
scroll to position [233, 0]
click at [384, 158] on p "PEP" at bounding box center [384, 159] width 25 height 16
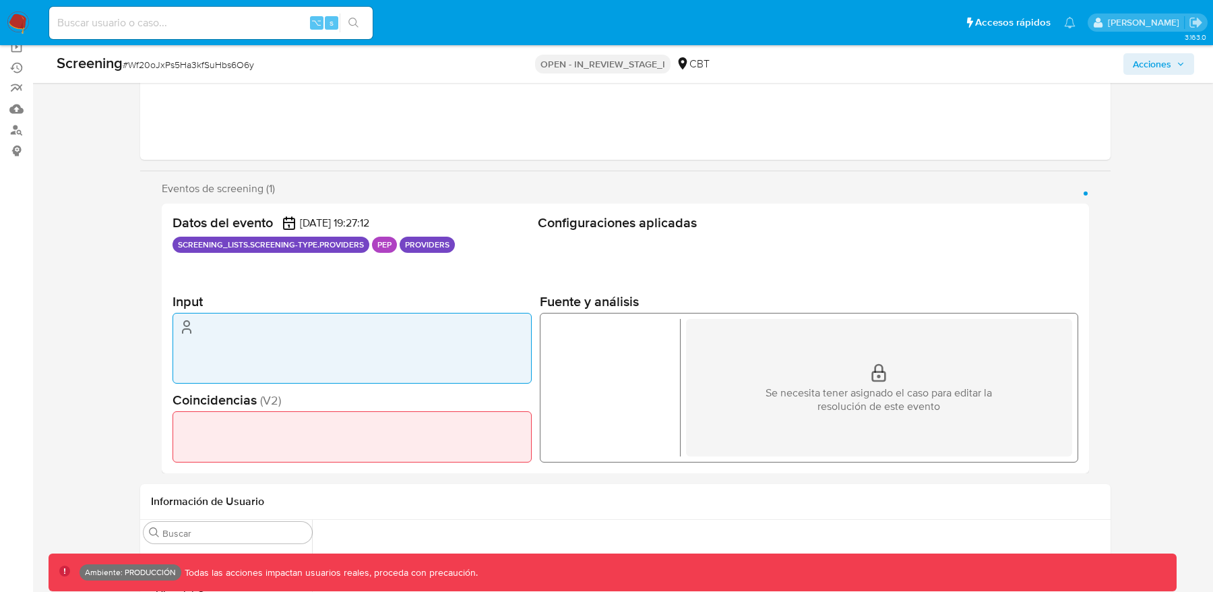
scroll to position [0, 0]
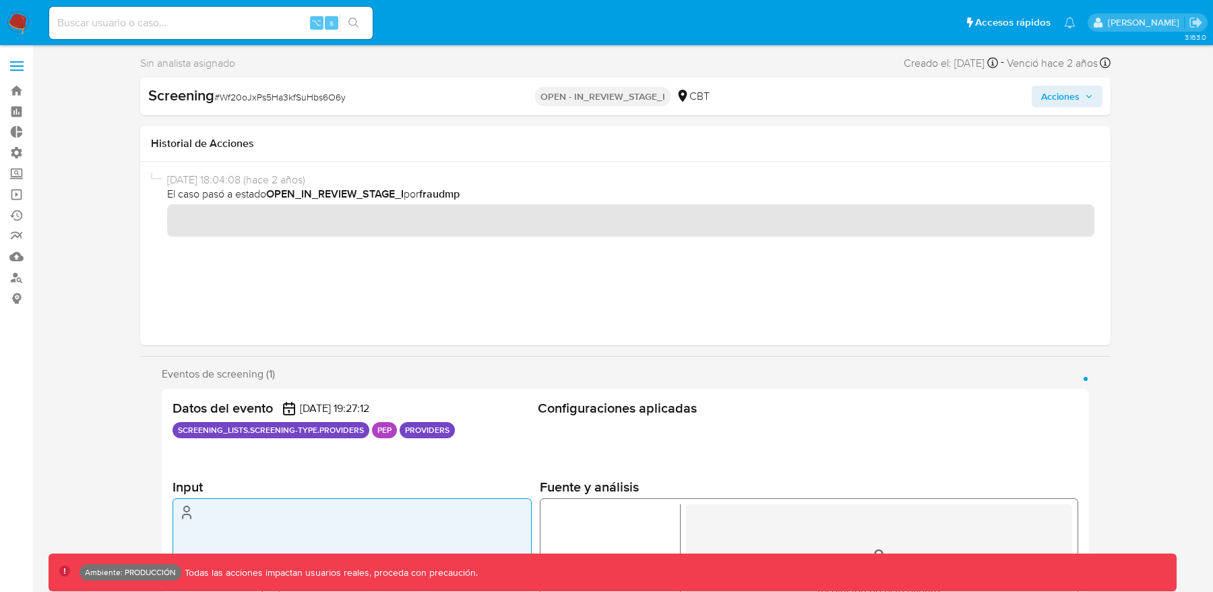
click at [16, 20] on img at bounding box center [18, 22] width 23 height 23
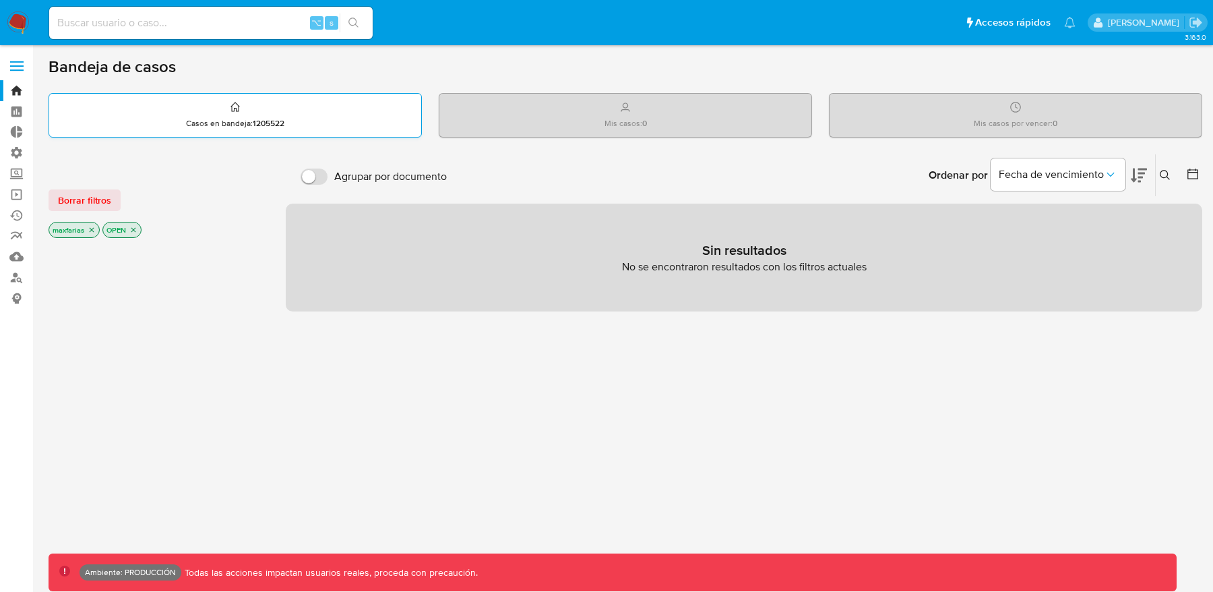
click at [251, 121] on p "Casos en bandeja : 1205522" at bounding box center [235, 123] width 98 height 11
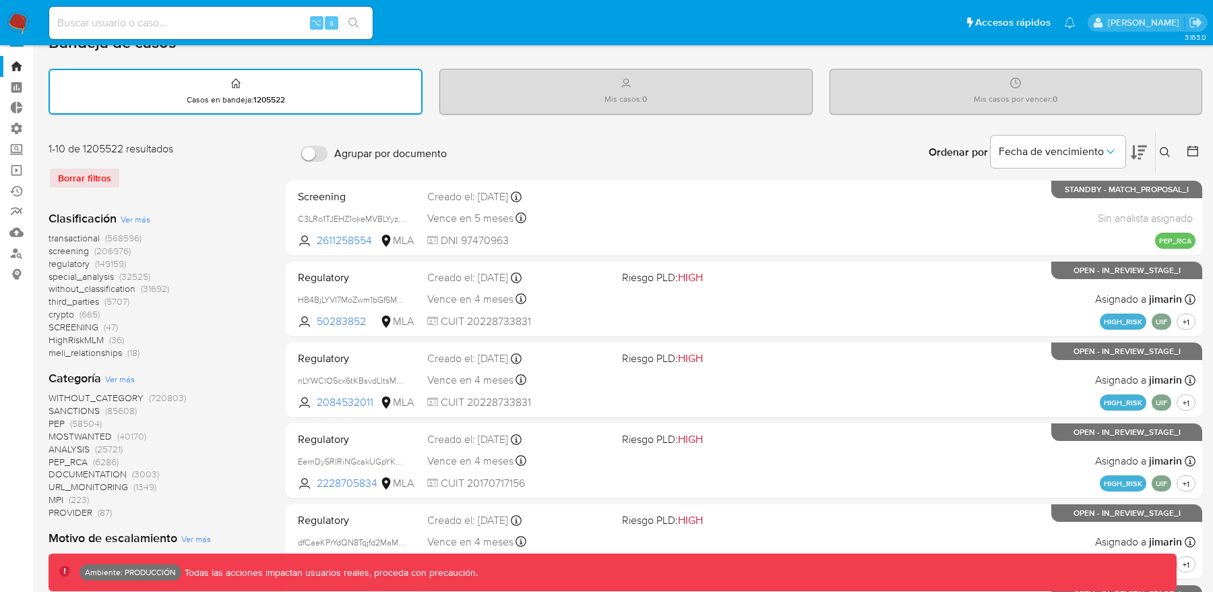
scroll to position [37, 0]
